Goal: Task Accomplishment & Management: Use online tool/utility

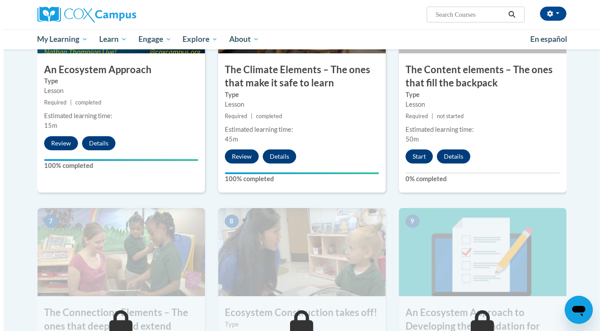
scroll to position [537, 0]
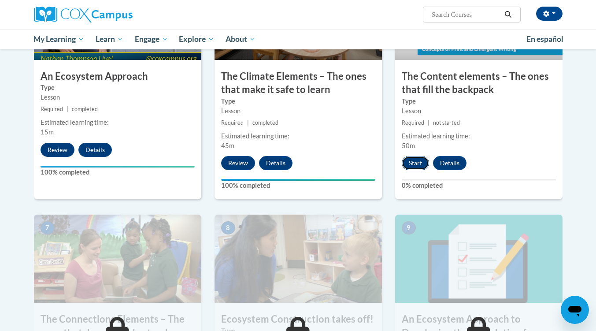
click at [415, 162] on button "Start" at bounding box center [415, 163] width 27 height 14
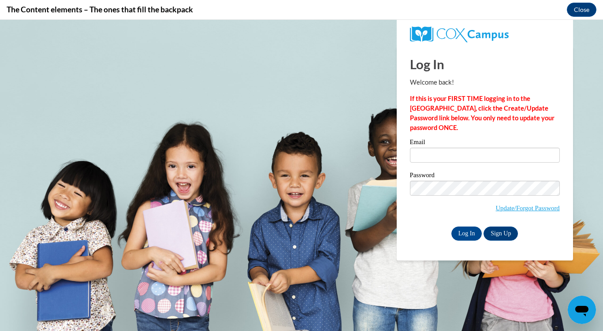
scroll to position [0, 0]
type input "[EMAIL_ADDRESS][DOMAIN_NAME]"
click at [466, 237] on input "Log In" at bounding box center [466, 233] width 31 height 14
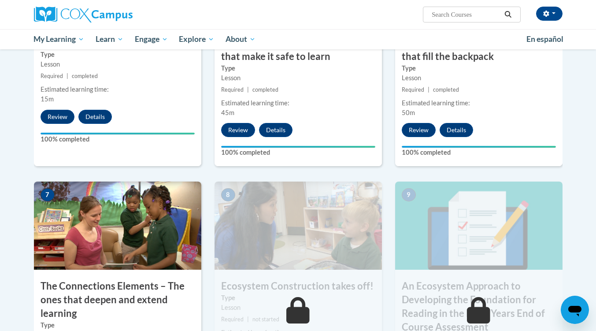
scroll to position [570, 0]
